Goal: Browse casually: Explore the website without a specific task or goal

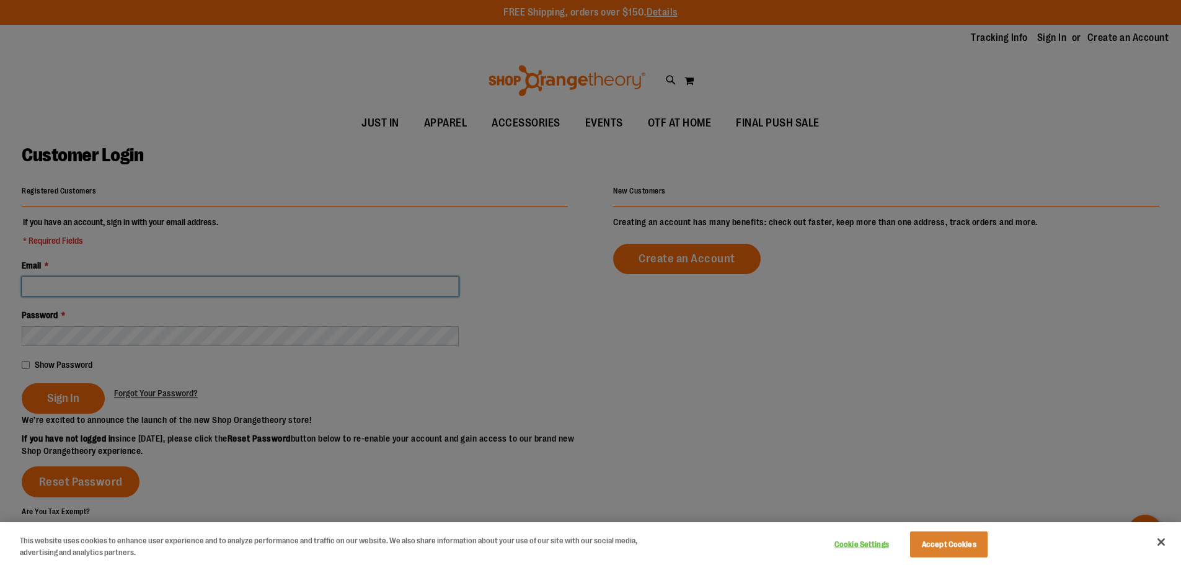
type input "**********"
click at [66, 404] on div at bounding box center [590, 282] width 1181 height 565
click at [965, 544] on button "Accept Cookies" at bounding box center [948, 544] width 77 height 26
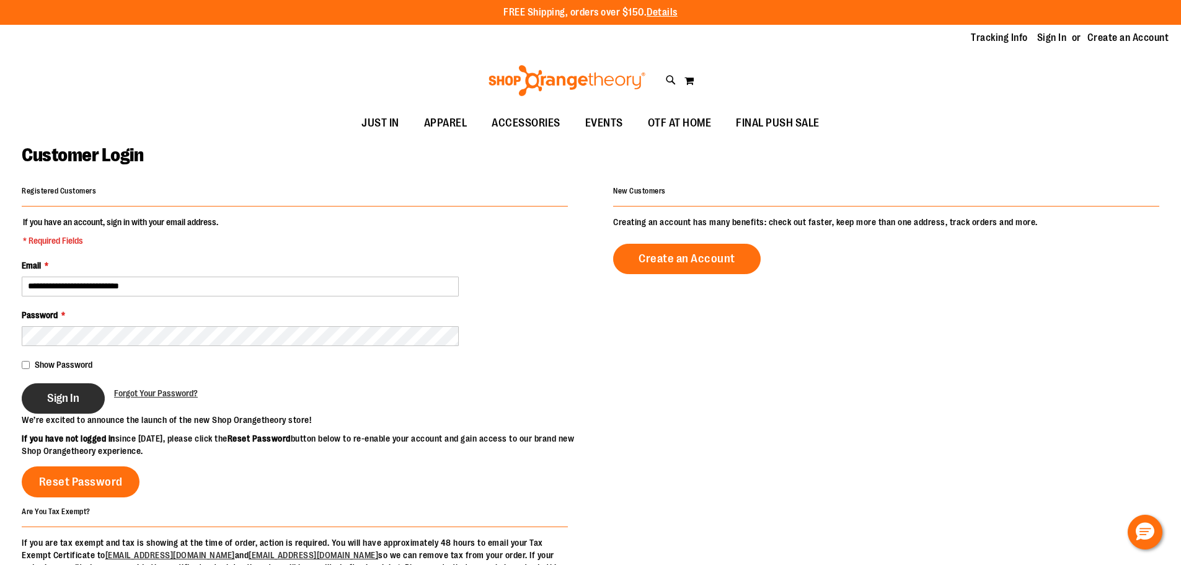
click at [74, 408] on button "Sign In" at bounding box center [63, 398] width 83 height 30
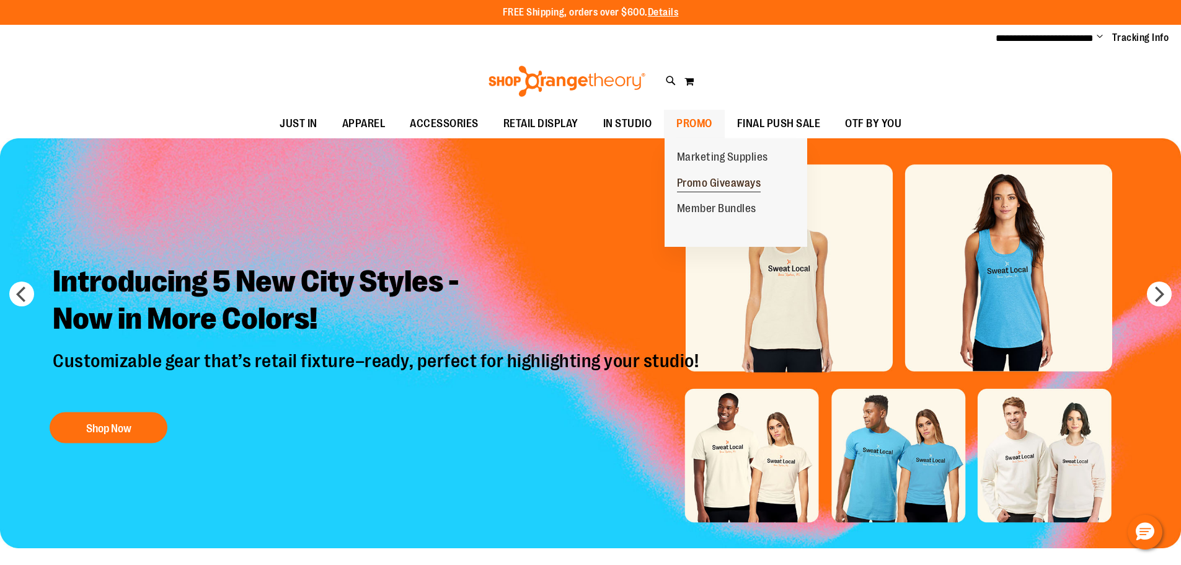
type input "**********"
click at [713, 182] on span "Promo Giveaways" at bounding box center [719, 184] width 84 height 15
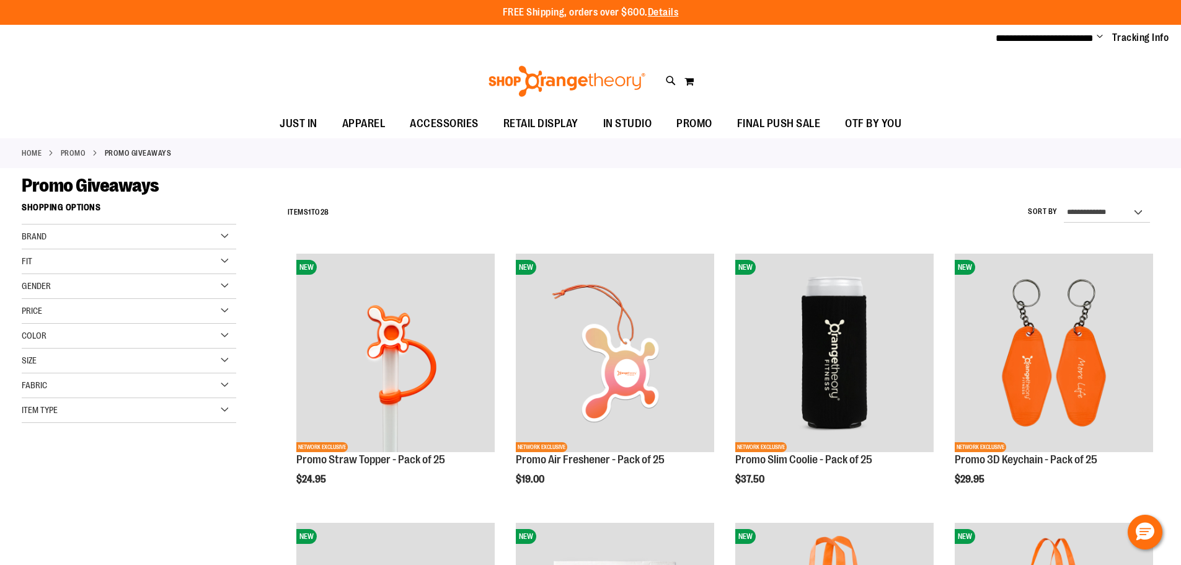
type input "**********"
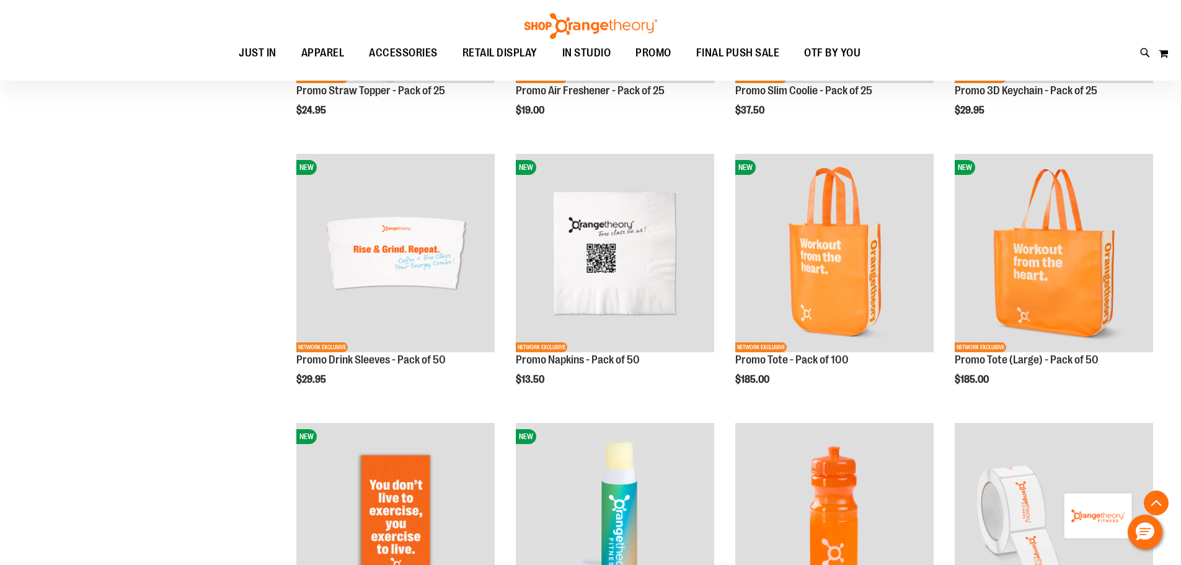
scroll to position [369, 0]
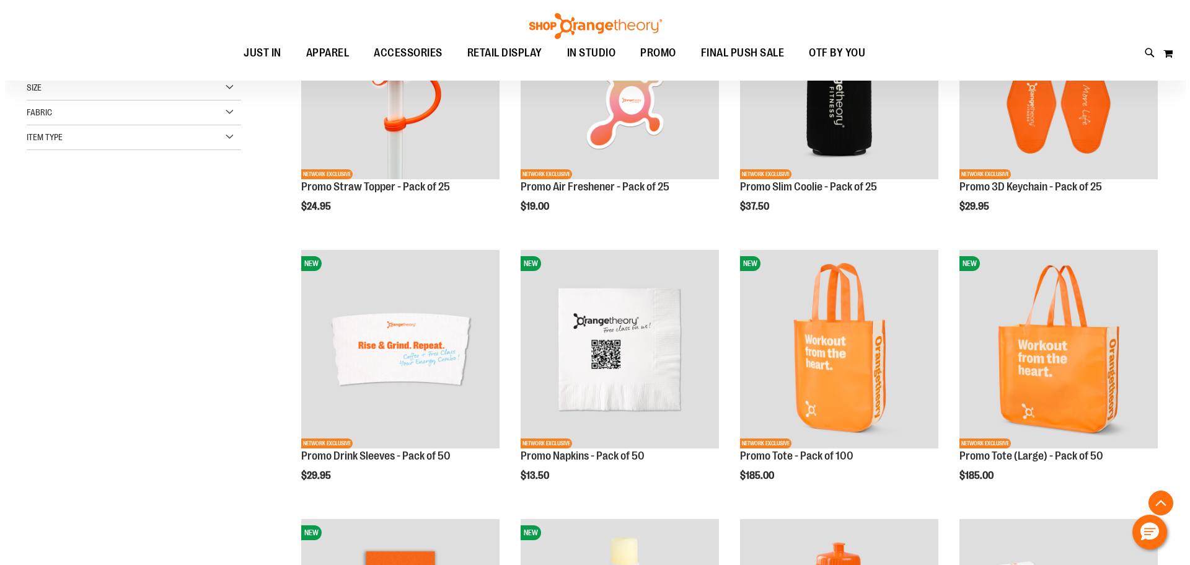
scroll to position [266, 0]
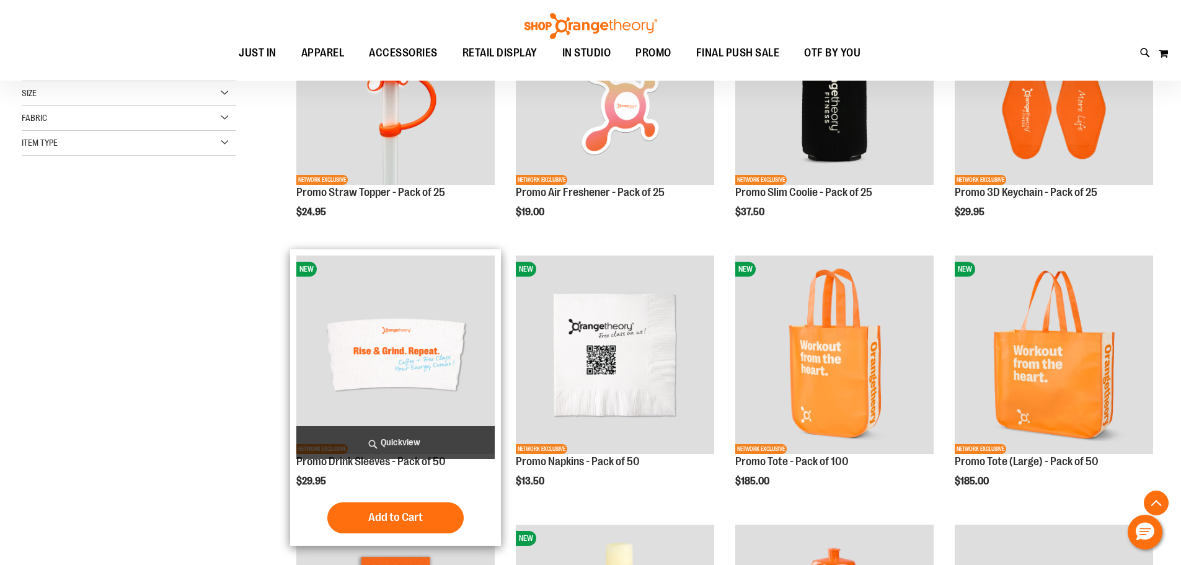
click at [395, 440] on span "Quickview" at bounding box center [395, 442] width 198 height 33
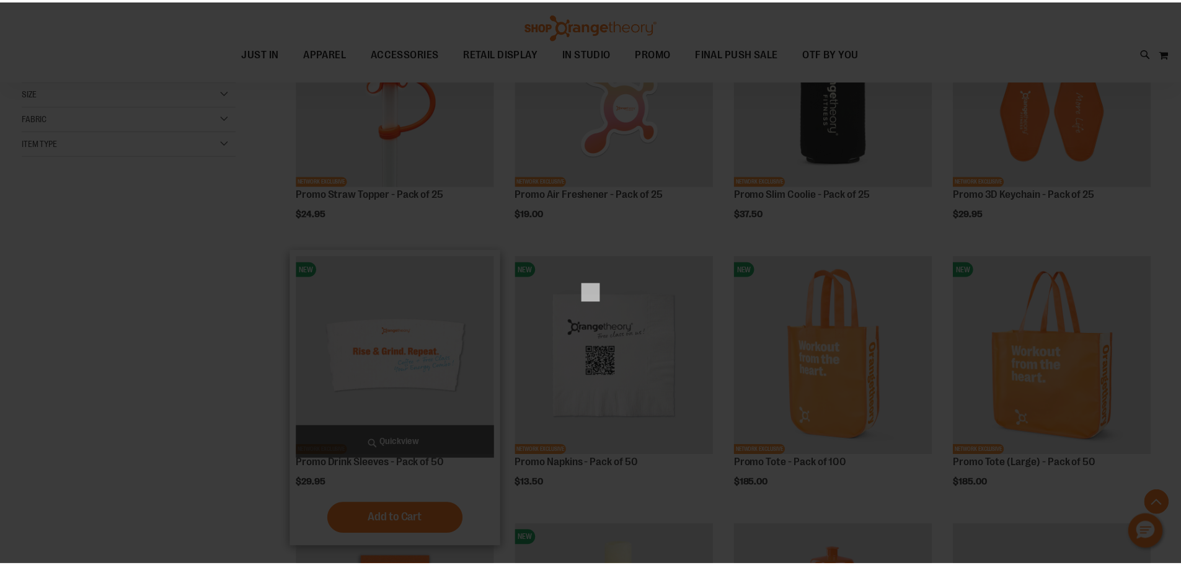
scroll to position [0, 0]
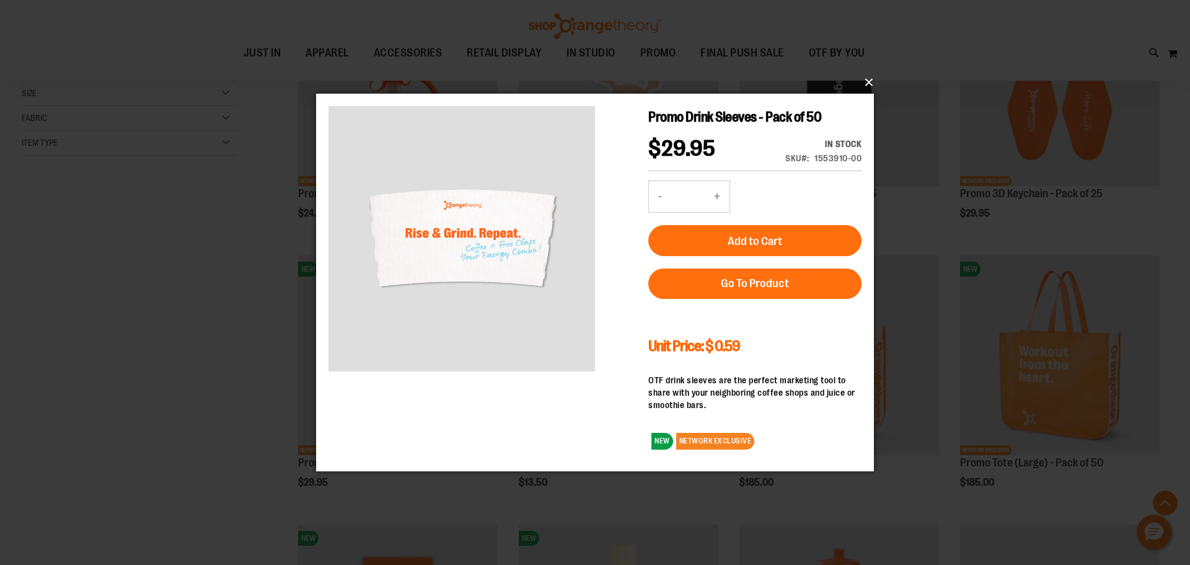
click at [870, 81] on button "×" at bounding box center [599, 82] width 558 height 27
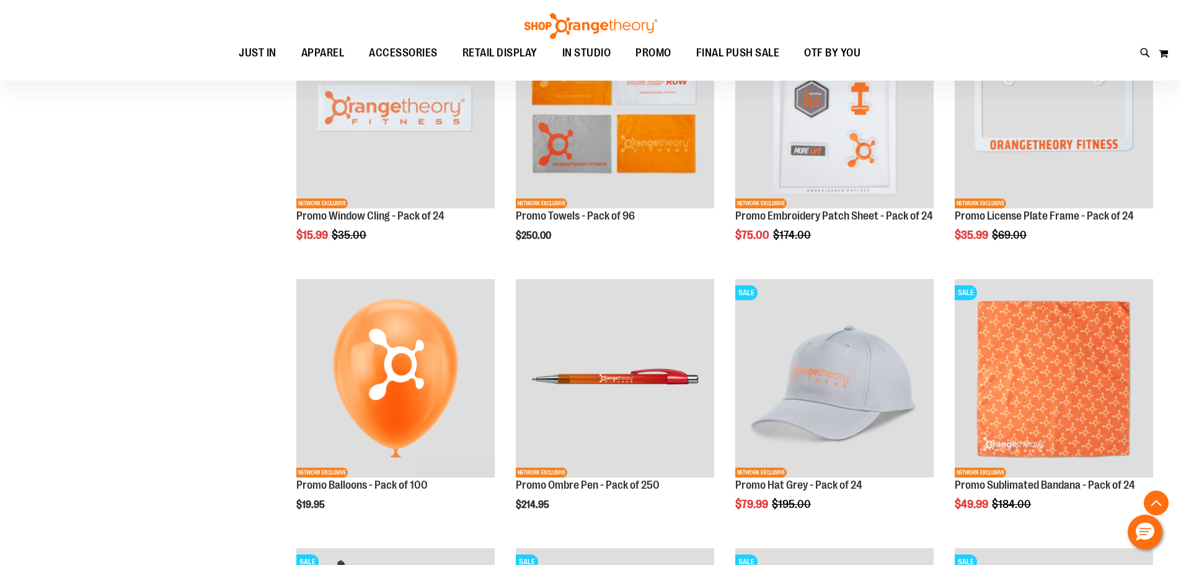
scroll to position [266, 0]
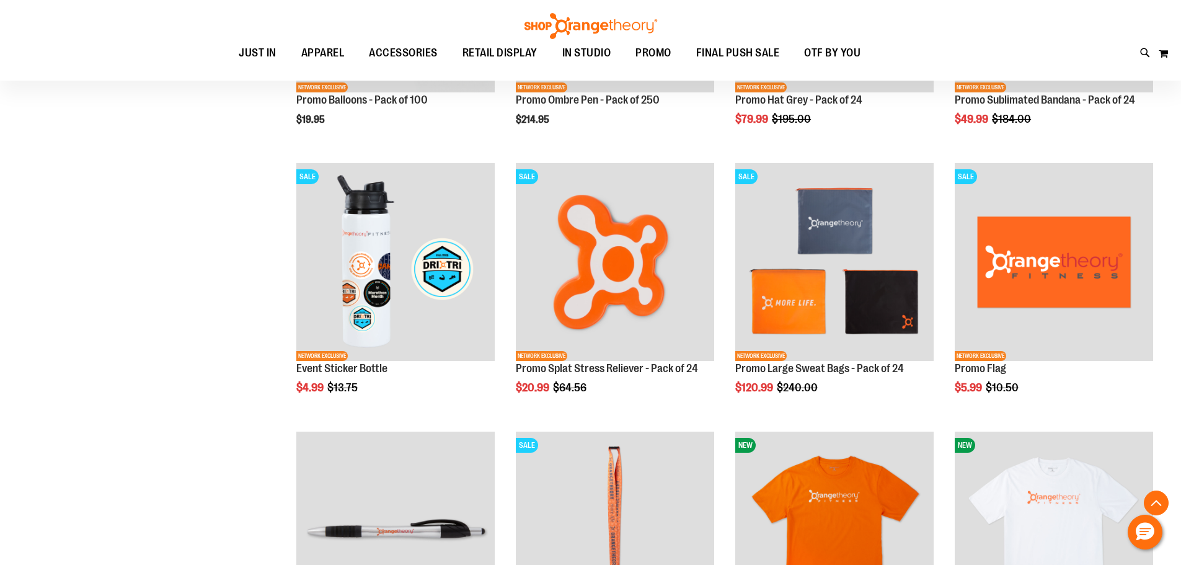
scroll to position [1419, 0]
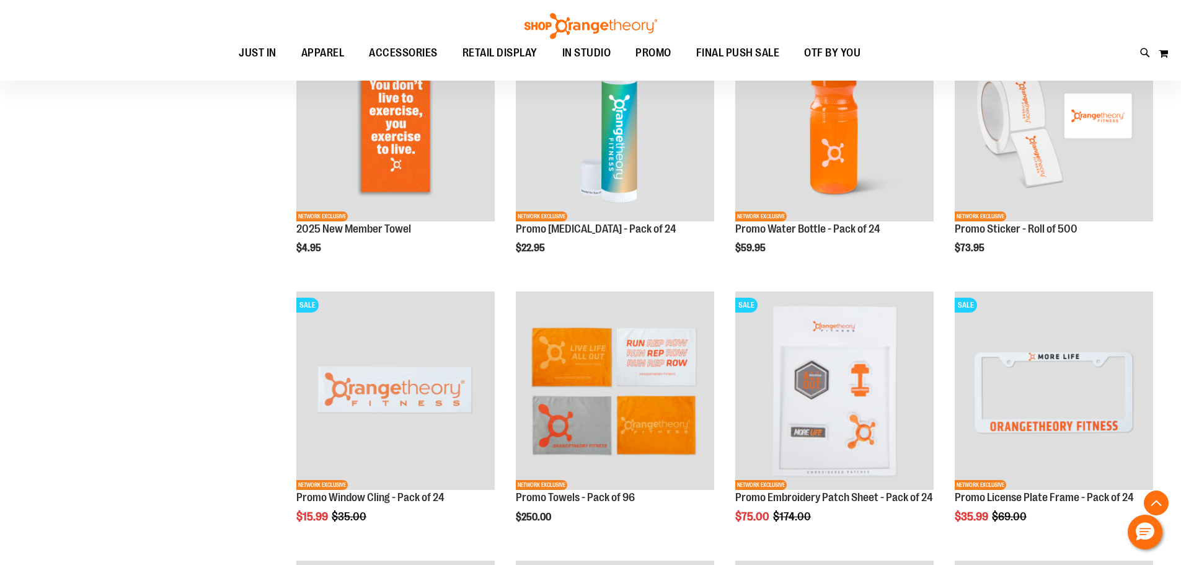
scroll to position [726, 0]
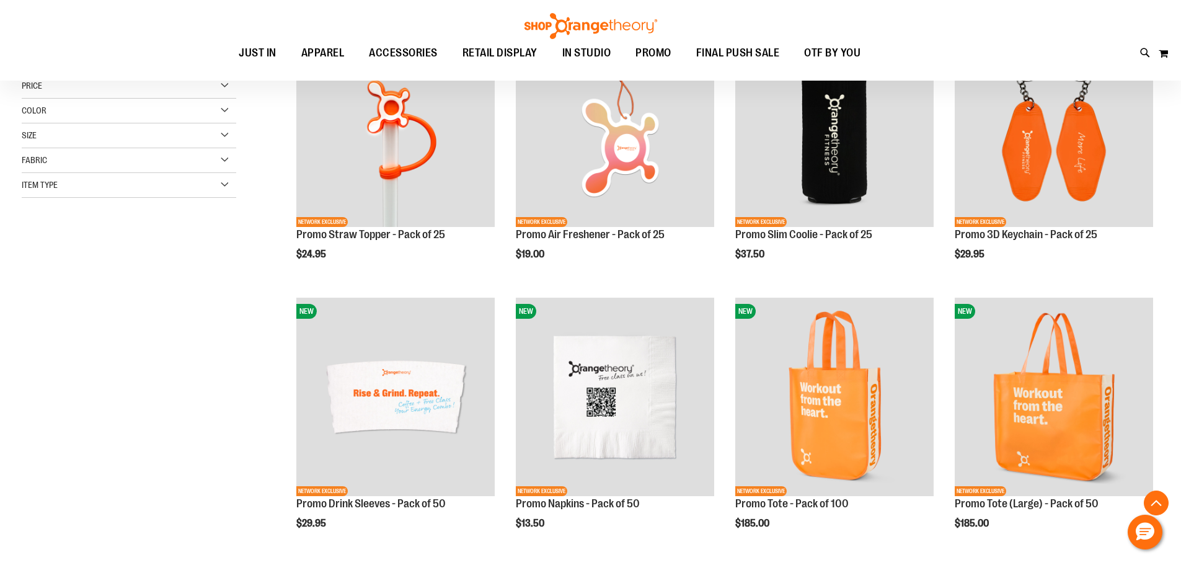
scroll to position [213, 0]
